Goal: Obtain resource: Obtain resource

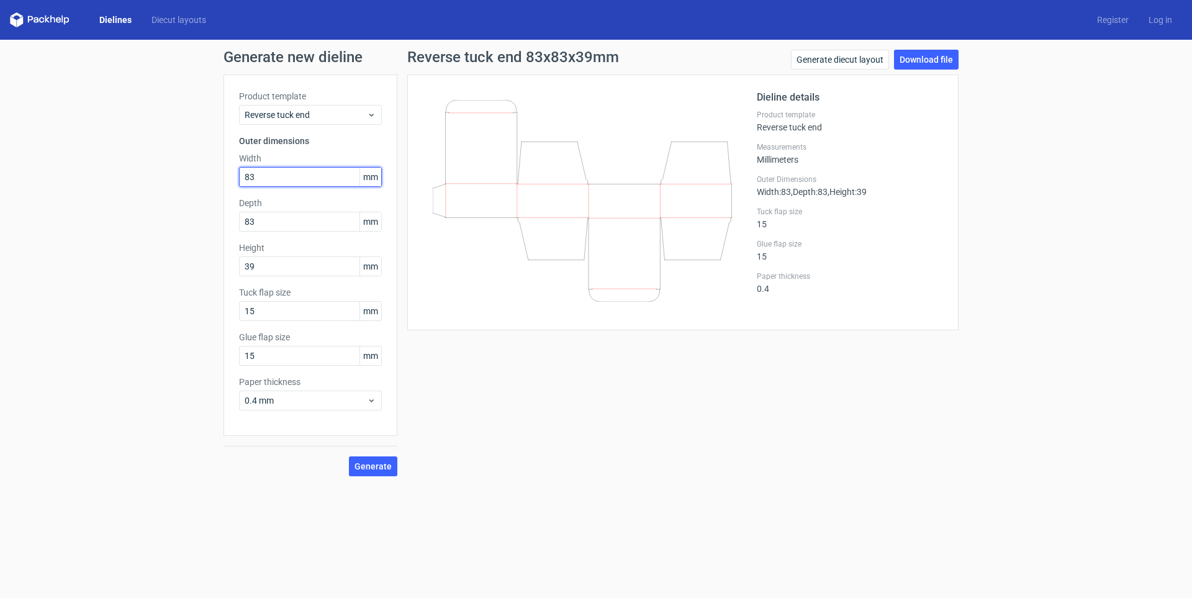
click at [268, 175] on input "83" at bounding box center [310, 177] width 143 height 20
drag, startPoint x: 288, startPoint y: 176, endPoint x: 150, endPoint y: 171, distance: 138.0
click at [180, 169] on div "Generate new dieline Product template Reverse tuck end Outer dimensions Width 8…" at bounding box center [596, 263] width 1192 height 447
type input "5"
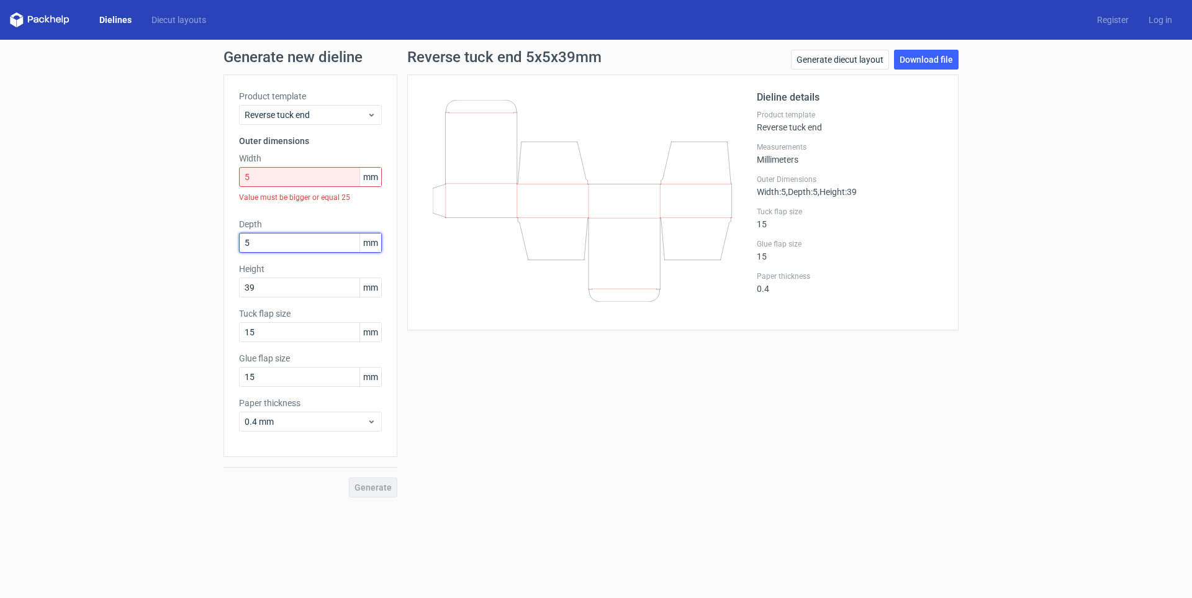
type input "5"
click at [214, 165] on div "Generate new dieline Product template Reverse tuck end Outer dimensions Width 5…" at bounding box center [596, 274] width 1192 height 468
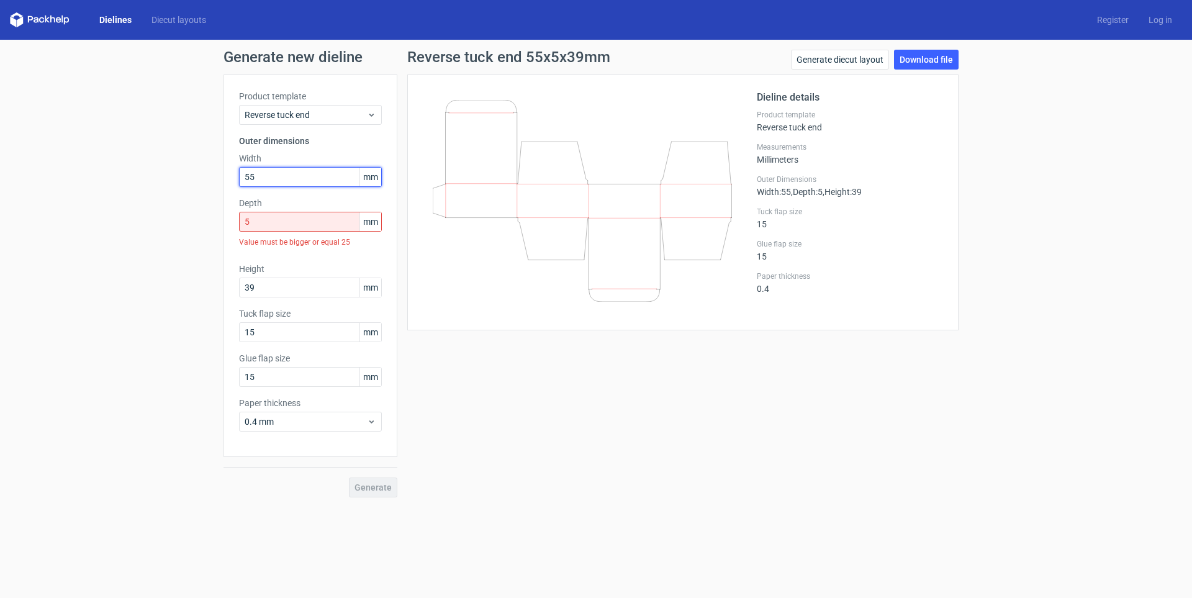
type input "55"
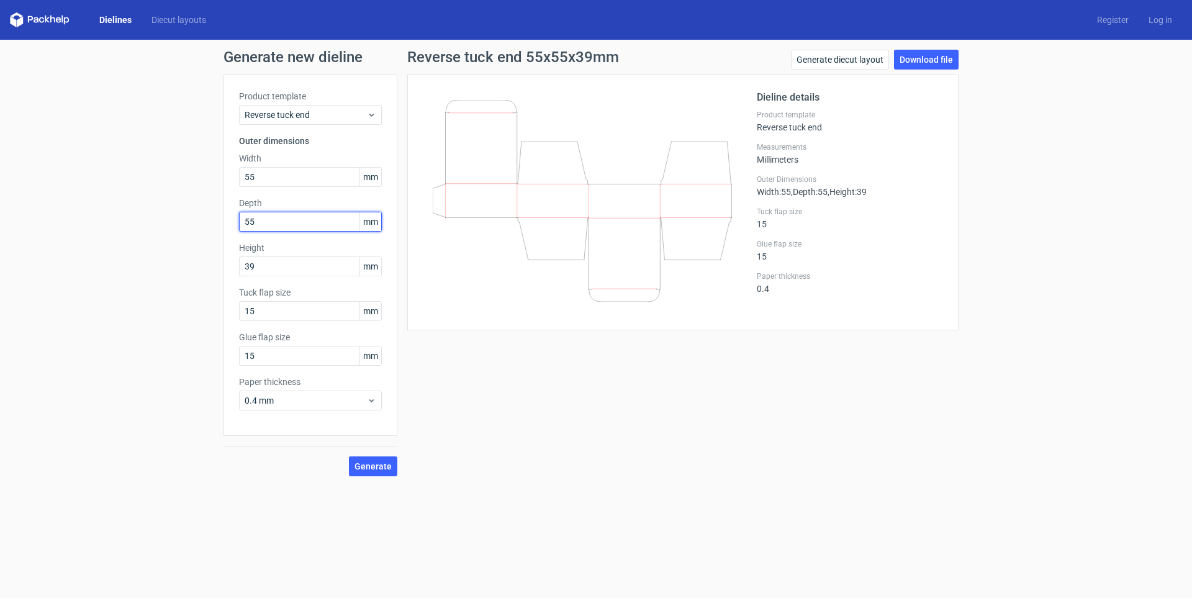
type input "55"
type input "160"
click at [380, 469] on span "Generate" at bounding box center [373, 466] width 37 height 9
click at [912, 65] on link "Download file" at bounding box center [926, 60] width 65 height 20
